Goal: Information Seeking & Learning: Check status

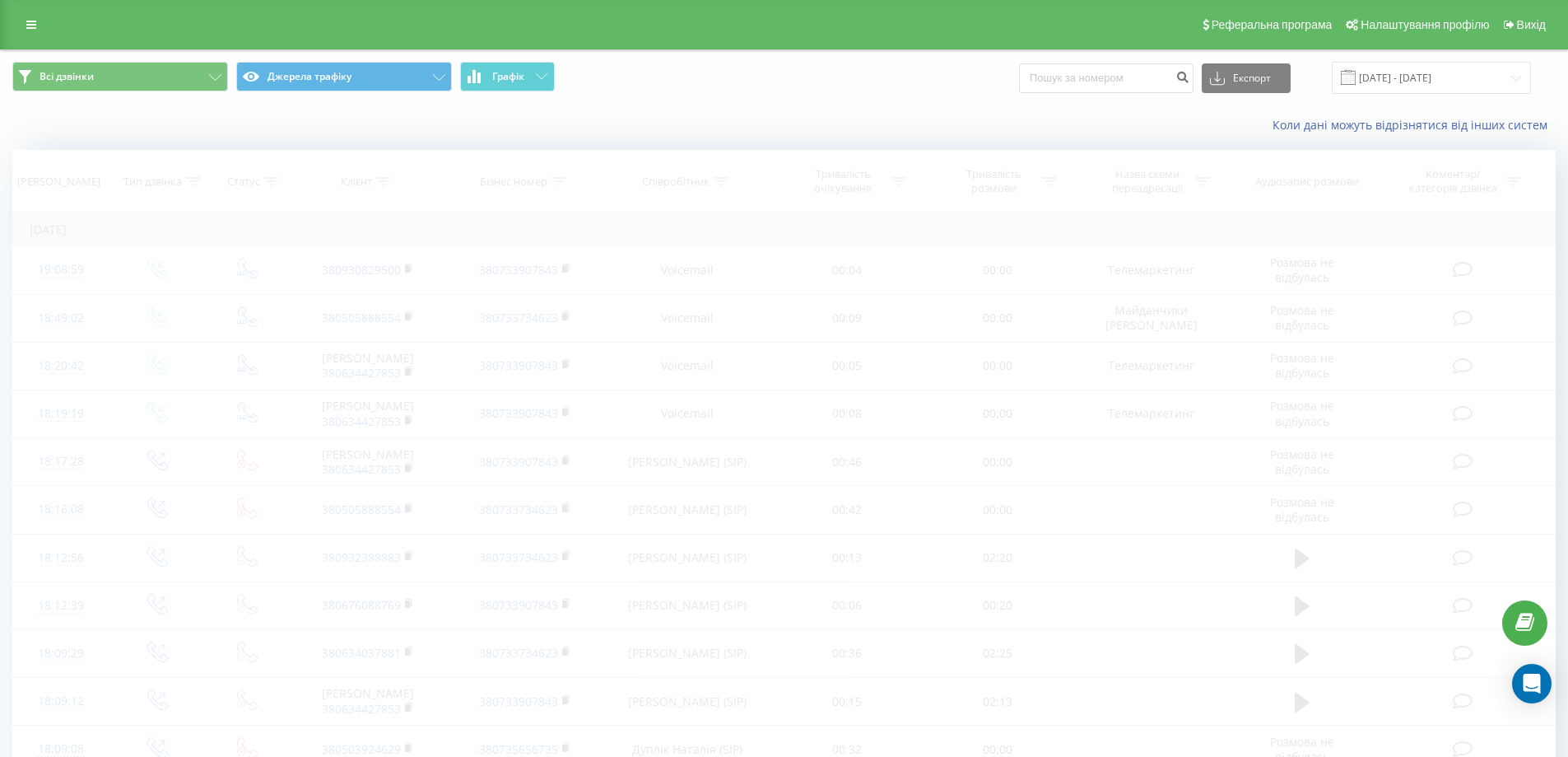
click at [26, 20] on icon at bounding box center [31, 25] width 10 height 12
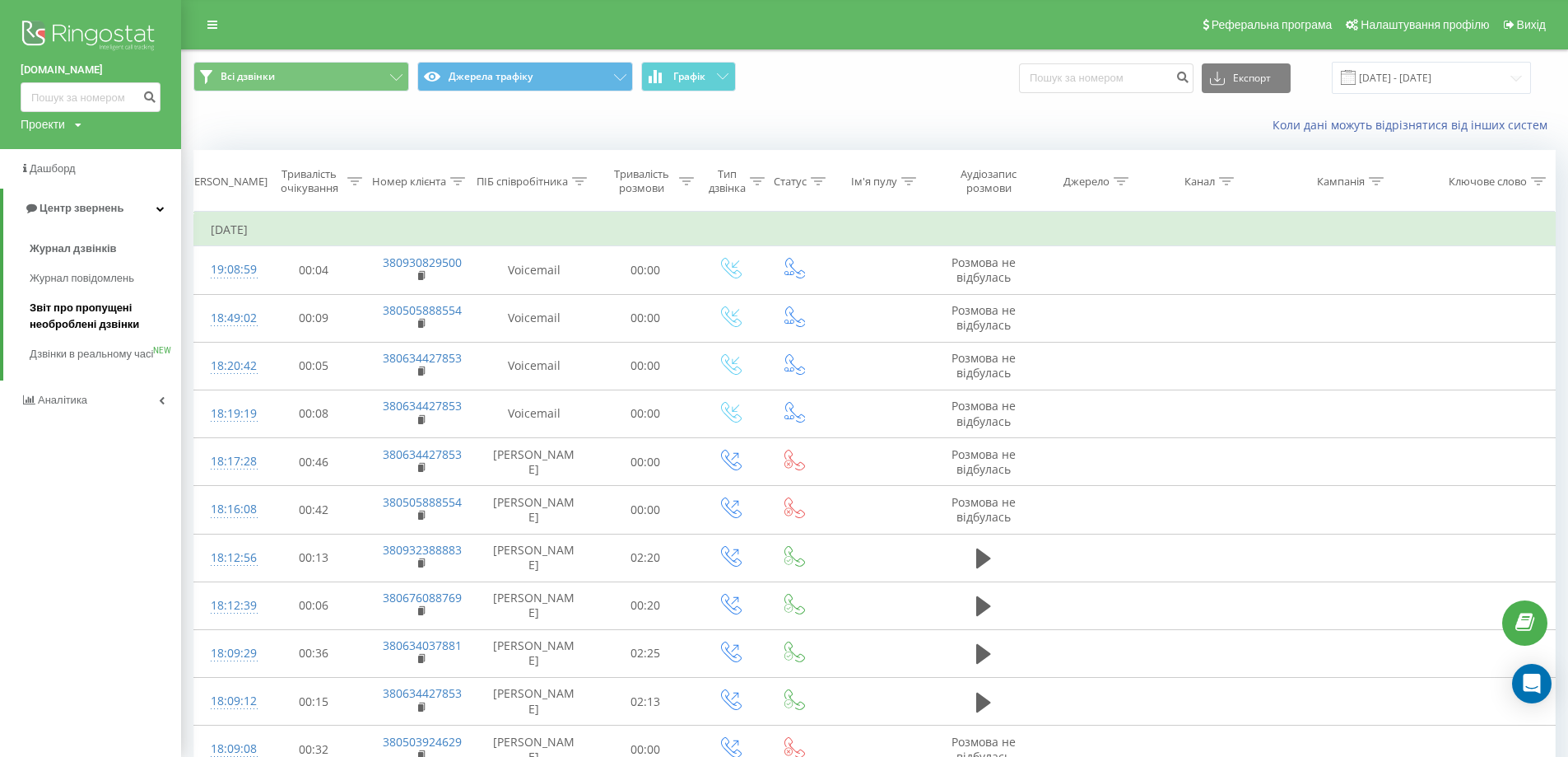
click at [105, 321] on span "Звіт про пропущені необроблені дзвінки" at bounding box center [101, 316] width 143 height 33
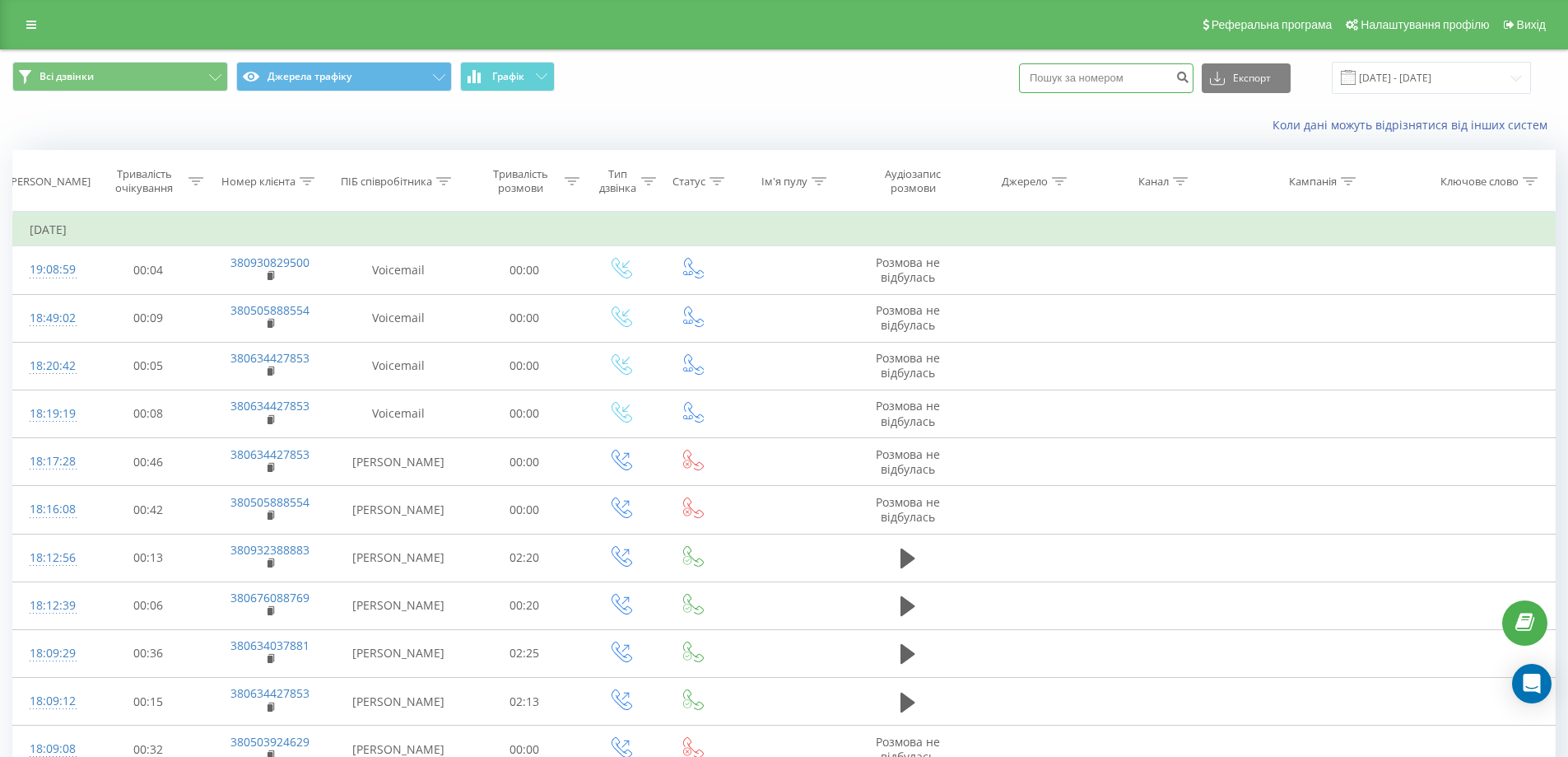
paste input "380756123035"
type input "380756123035"
click at [1193, 85] on button "submit" at bounding box center [1182, 78] width 22 height 30
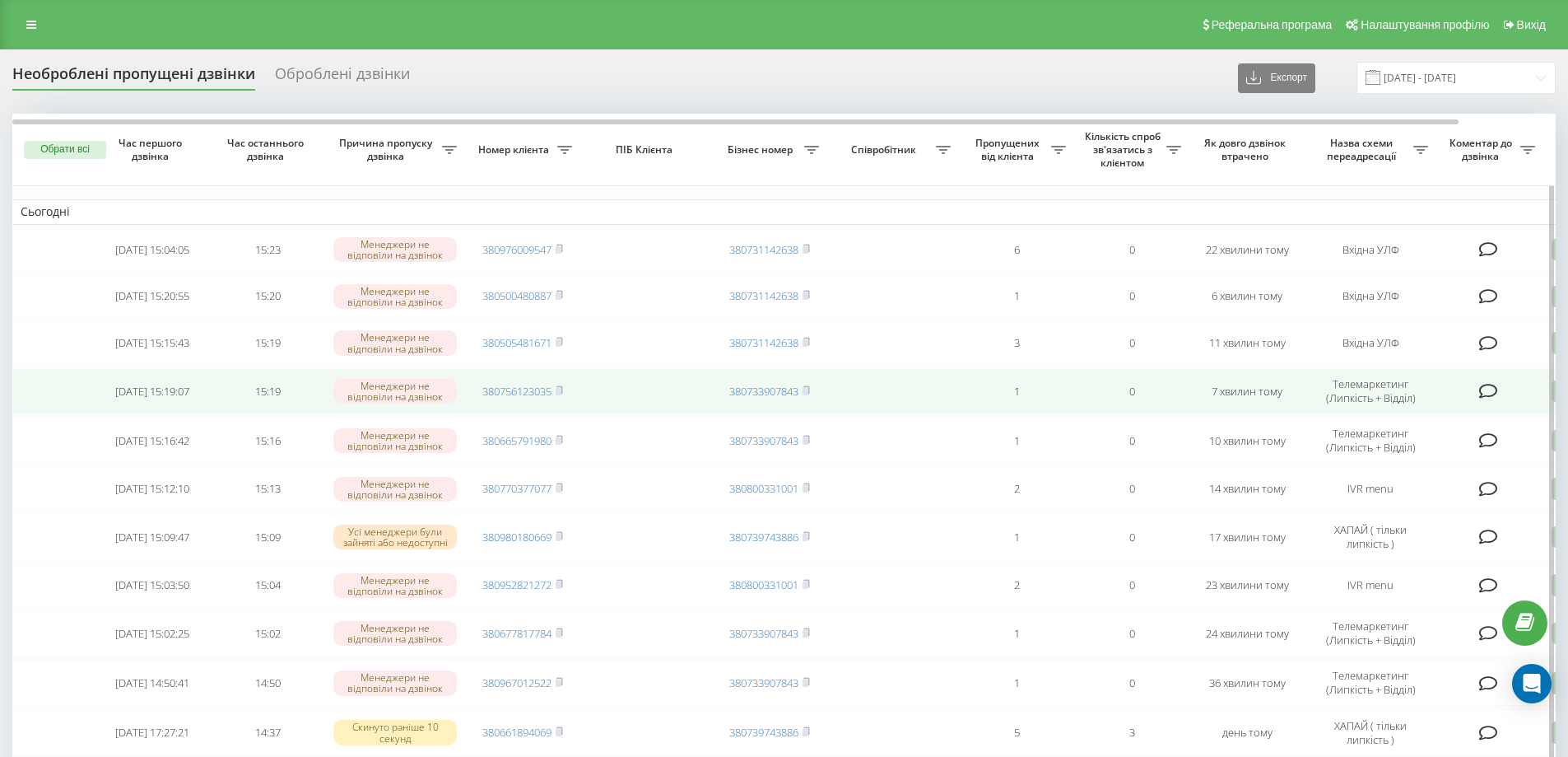
scroll to position [129, 0]
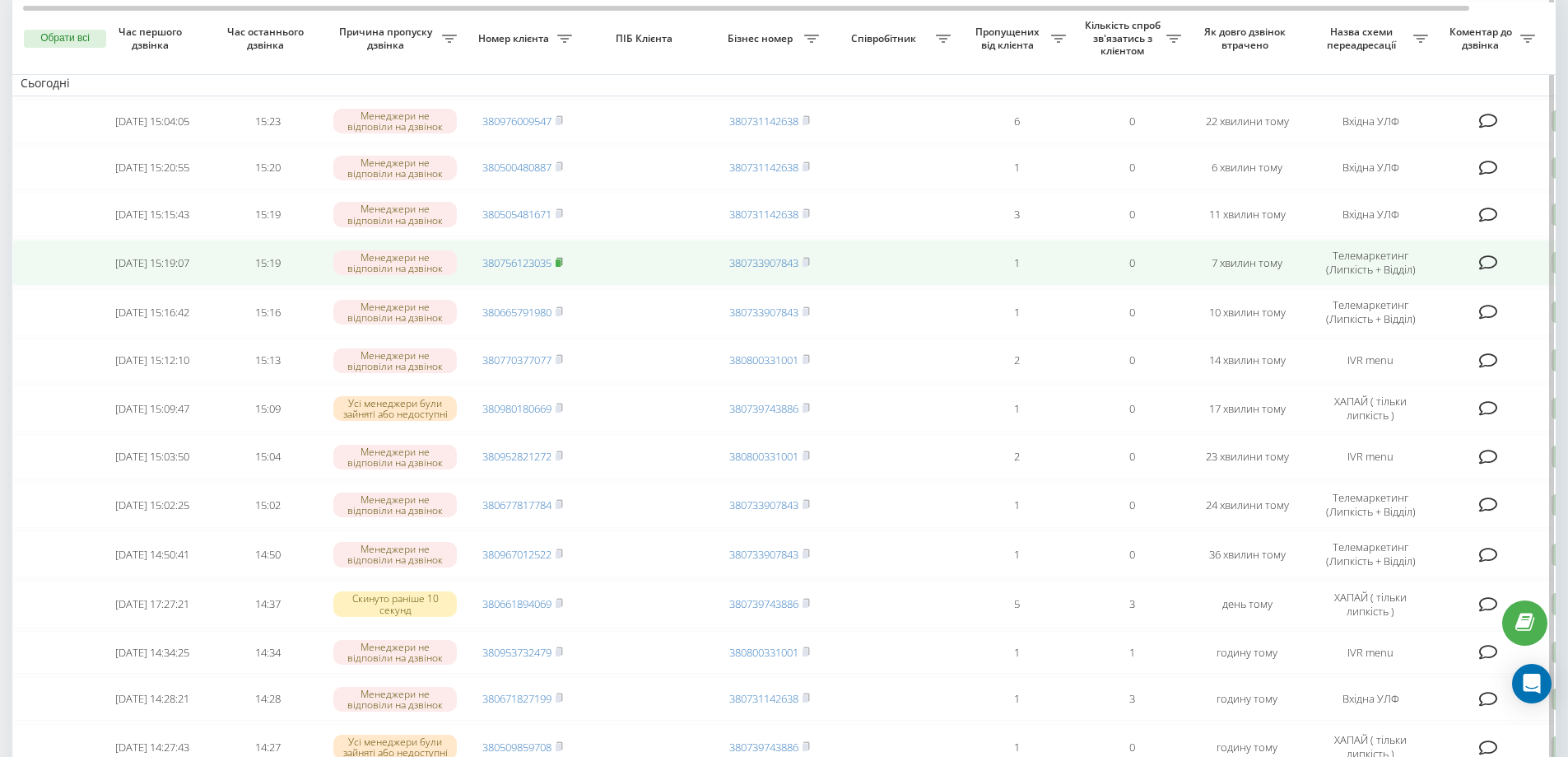
click at [560, 267] on rect at bounding box center [557, 263] width 5 height 7
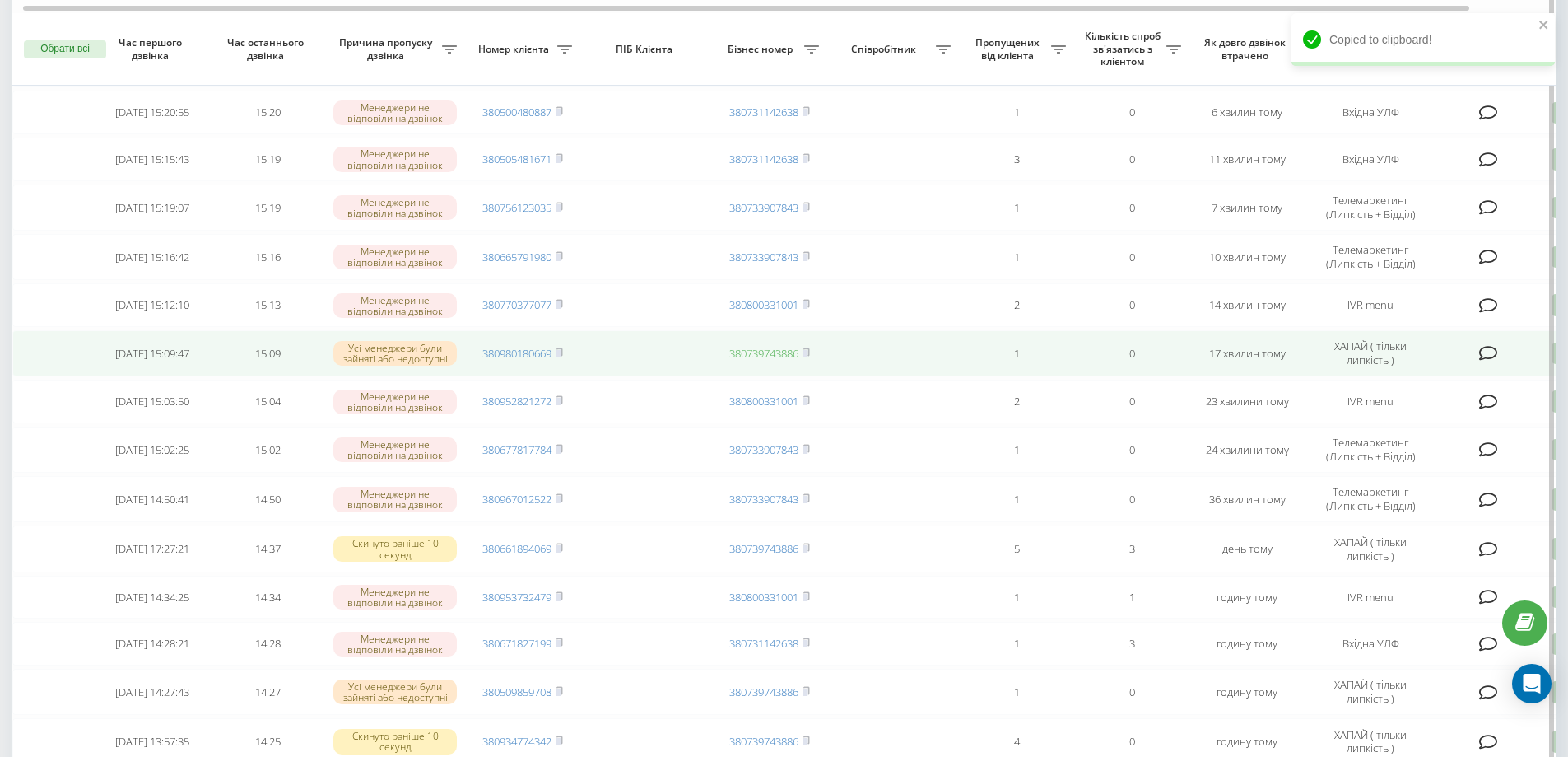
scroll to position [197, 0]
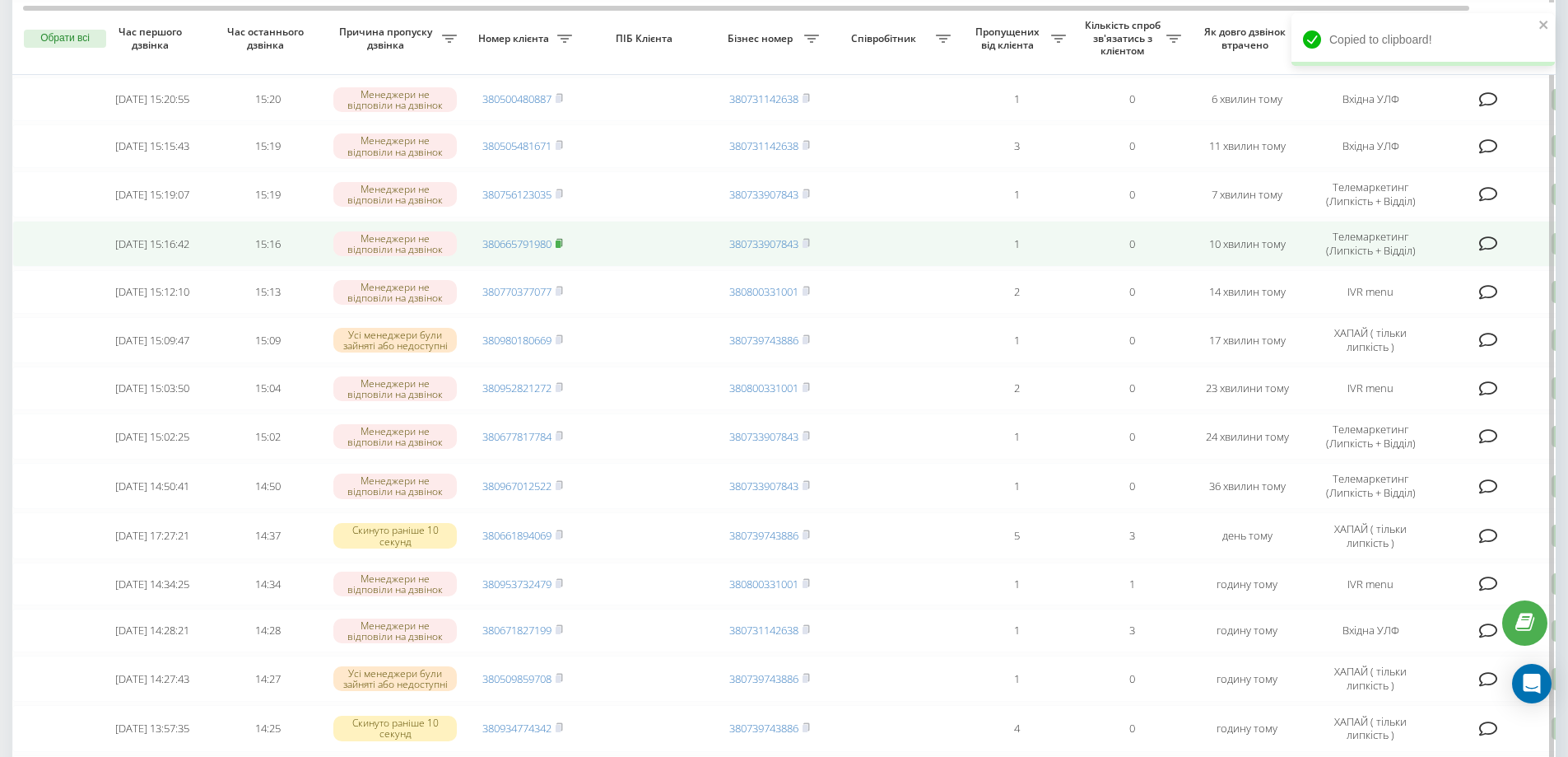
click at [563, 248] on icon at bounding box center [558, 243] width 7 height 10
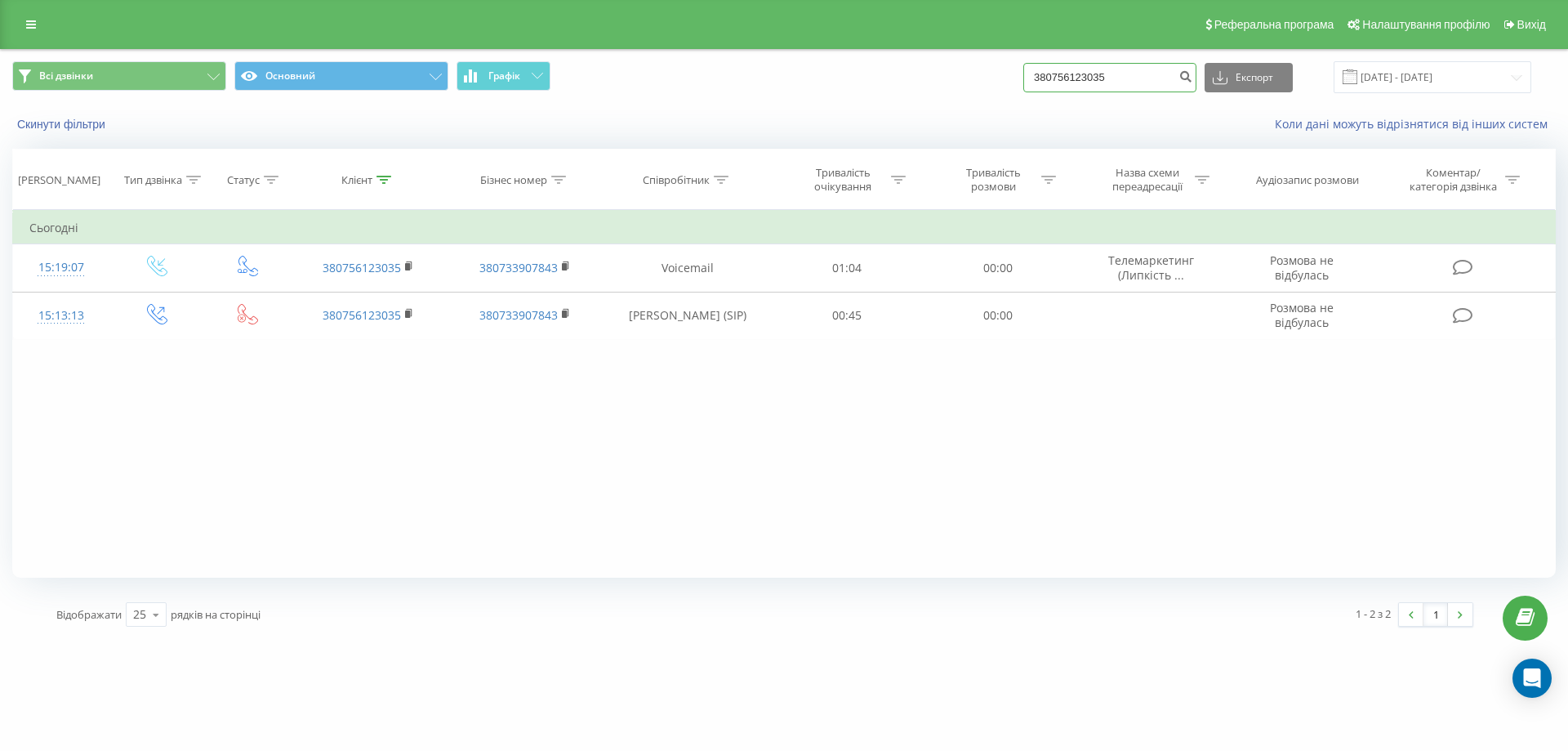
drag, startPoint x: 1151, startPoint y: 71, endPoint x: 978, endPoint y: 78, distance: 173.1
click at [978, 78] on div "Всі дзвінки Основний Графік 380756123035 Експорт .csv .xls .xlsx [DATE] - [DATE]" at bounding box center [784, 77] width 1543 height 32
paste input "380665791980"
type input "380665791980"
click at [1192, 76] on icon "submit" at bounding box center [1185, 74] width 14 height 10
